Goal: Find specific page/section: Find specific page/section

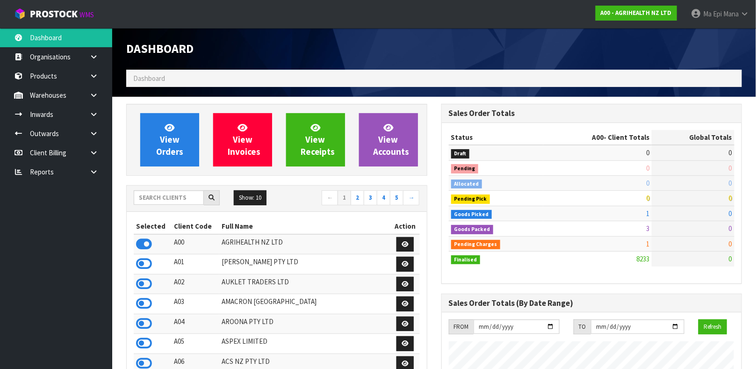
scroll to position [709, 315]
drag, startPoint x: 142, startPoint y: 261, endPoint x: 147, endPoint y: 263, distance: 5.6
click at [147, 263] on icon at bounding box center [144, 264] width 16 height 14
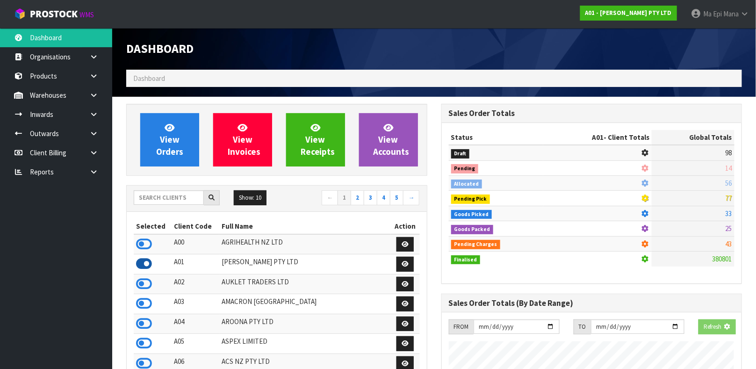
scroll to position [466827, 467095]
click at [147, 263] on icon at bounding box center [144, 264] width 16 height 14
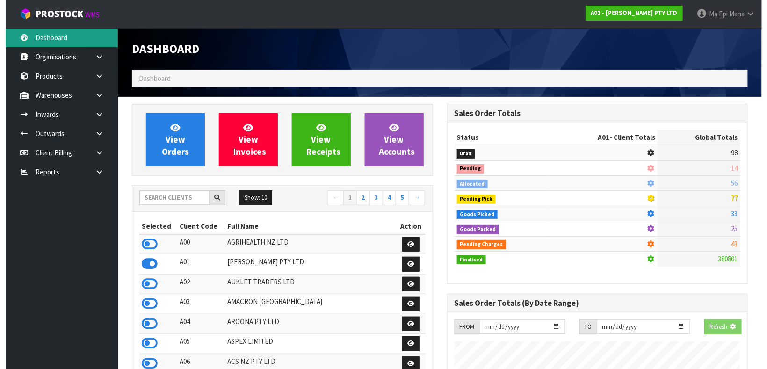
scroll to position [466838, 467095]
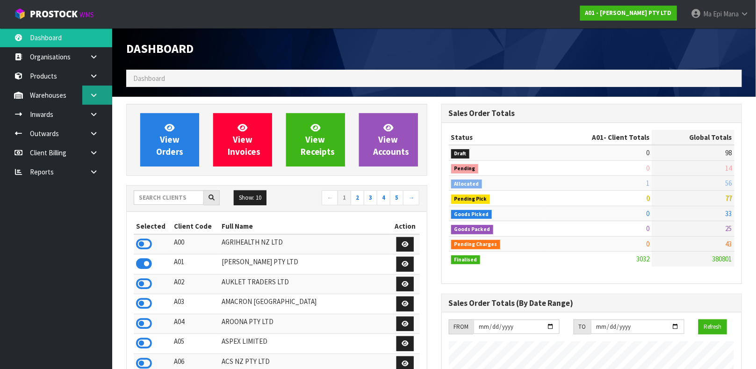
click at [91, 96] on icon at bounding box center [93, 95] width 9 height 7
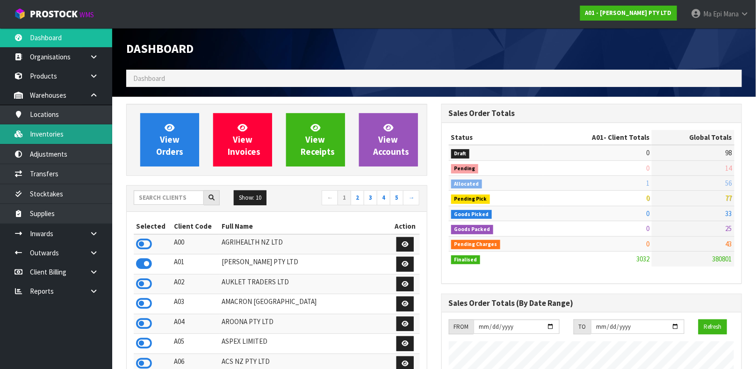
click at [75, 136] on link "Inventories" at bounding box center [56, 133] width 112 height 19
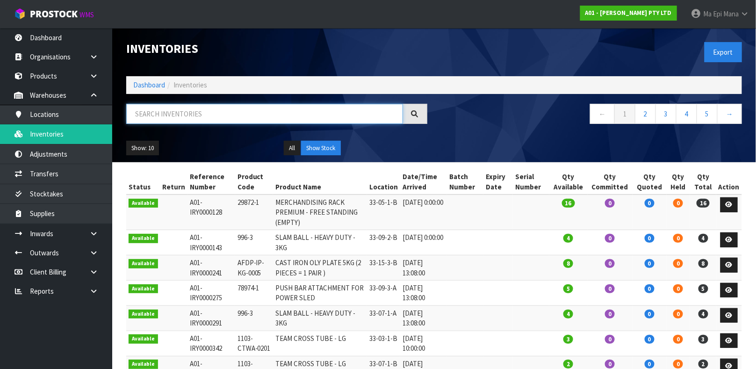
click at [183, 110] on input "text" at bounding box center [264, 114] width 277 height 20
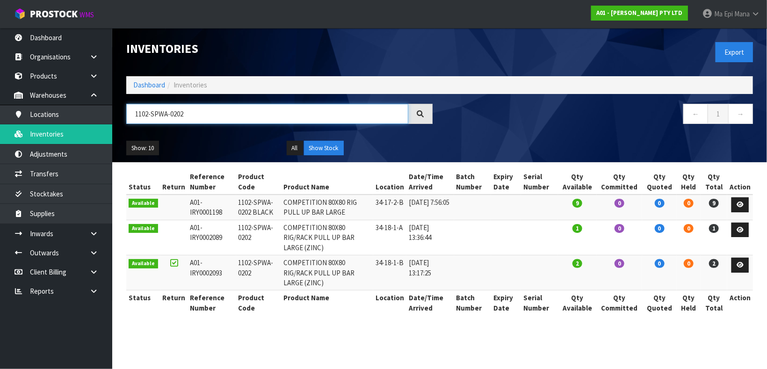
type input "1102-SPWA-0202"
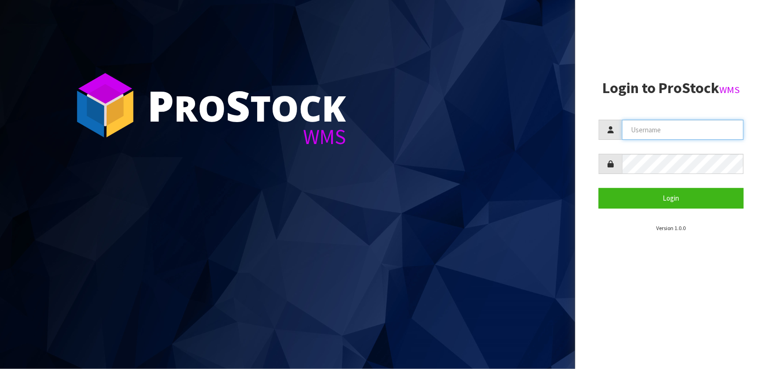
click at [662, 124] on input "text" at bounding box center [683, 130] width 122 height 20
type input "[PERSON_NAME]"
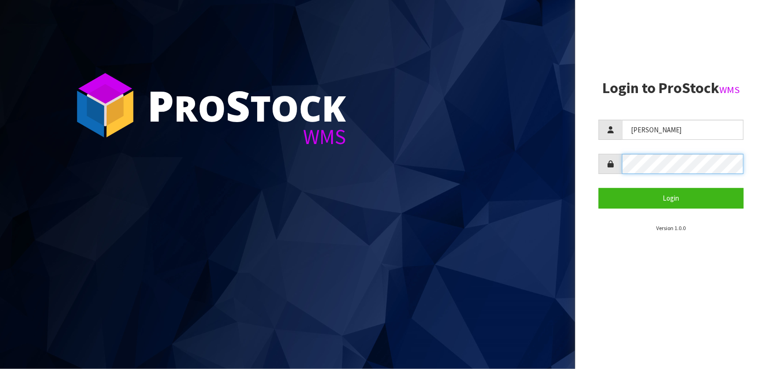
click at [598, 188] on button "Login" at bounding box center [670, 198] width 145 height 20
